Goal: Transaction & Acquisition: Subscribe to service/newsletter

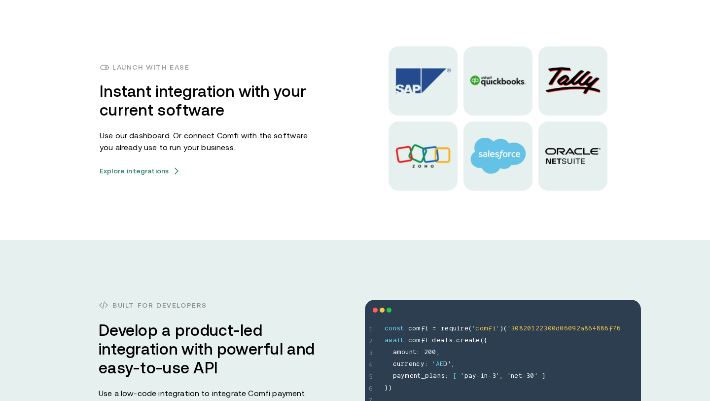
scroll to position [2538, 0]
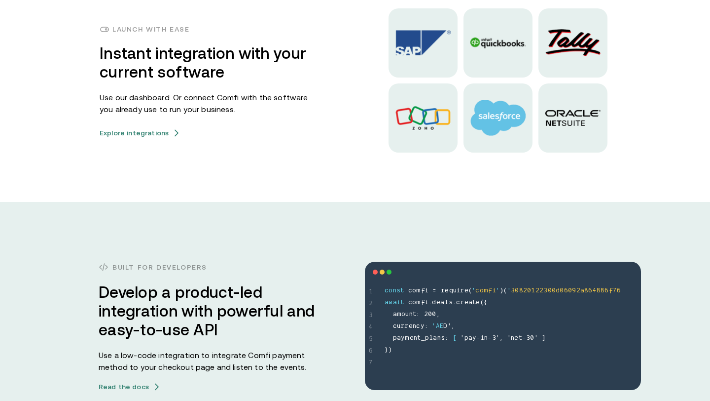
click at [251, 302] on h3 "Develop a product-led integration with powerful and easy-to-use API" at bounding box center [207, 311] width 217 height 56
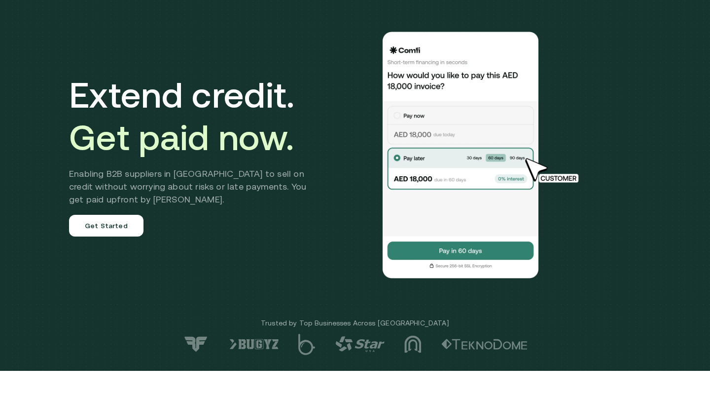
scroll to position [0, 0]
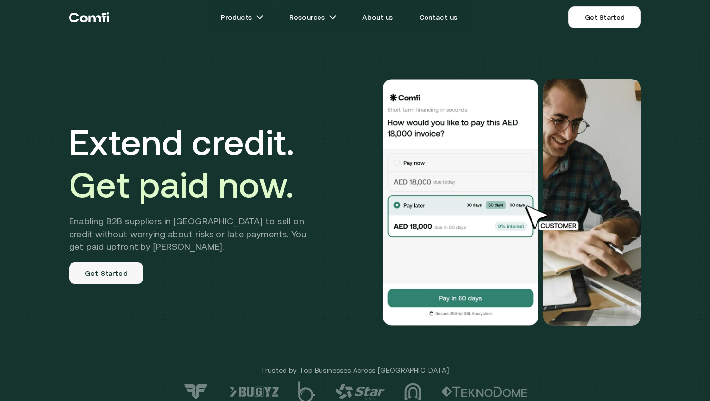
click at [112, 269] on link "Get Started" at bounding box center [106, 273] width 74 height 22
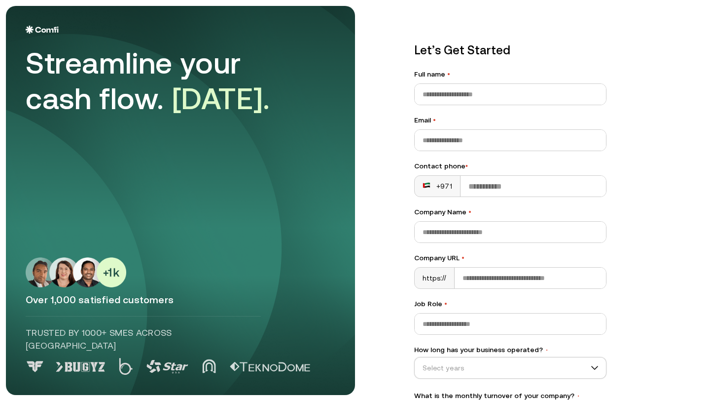
scroll to position [77, 0]
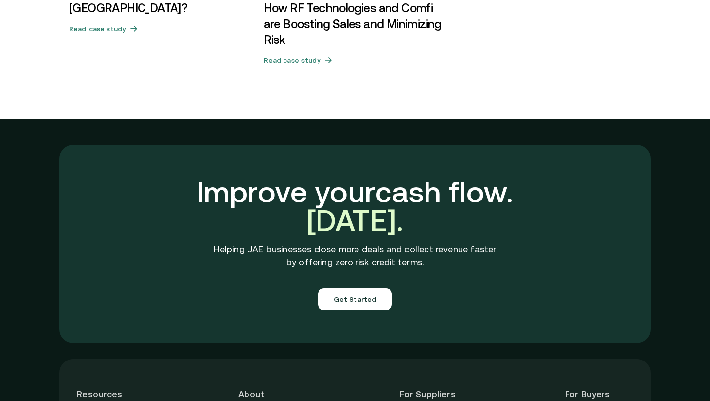
scroll to position [3506, 0]
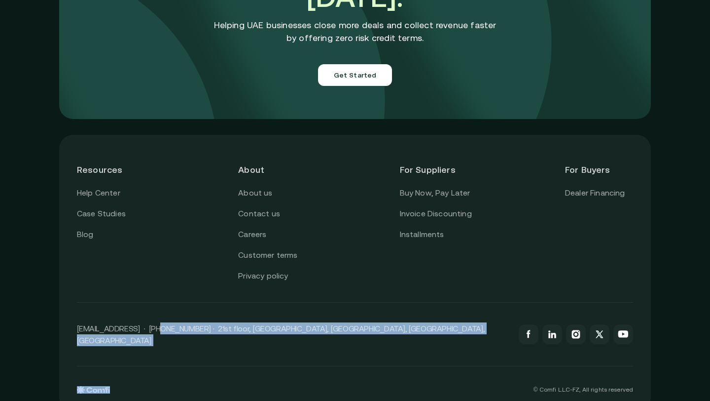
drag, startPoint x: 157, startPoint y: 318, endPoint x: 522, endPoint y: 333, distance: 365.8
click at [522, 333] on div "[EMAIL_ADDRESS] · [PHONE_NUMBER] · 21st floor, [GEOGRAPHIC_DATA], [GEOGRAPHIC_D…" at bounding box center [355, 334] width 556 height 64
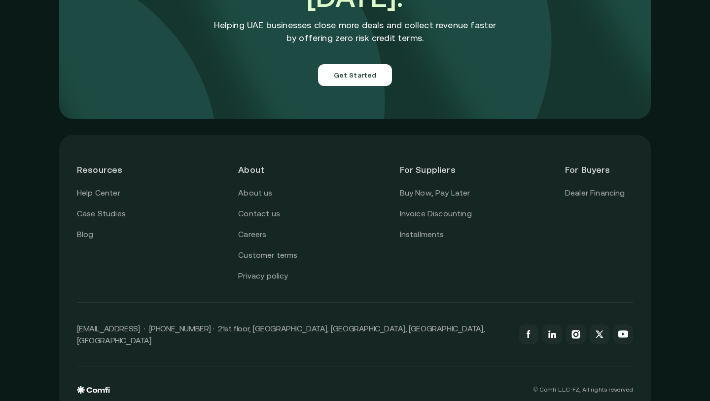
click at [411, 274] on div "Resources Help Center Case Studies Blog About About us Contact us Careers Custo…" at bounding box center [355, 227] width 556 height 150
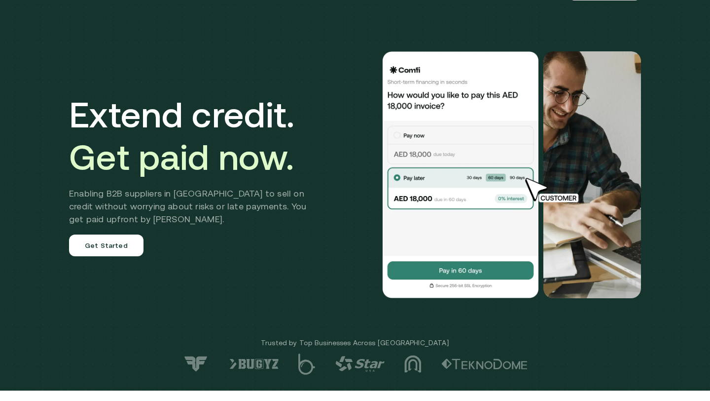
scroll to position [0, 0]
